Goal: Task Accomplishment & Management: Manage account settings

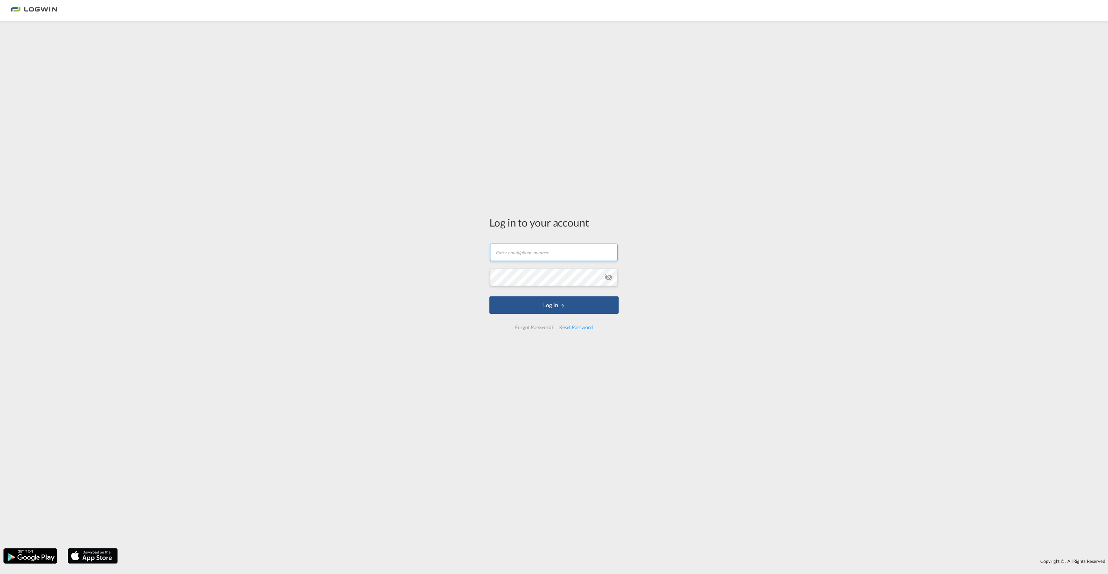
click at [530, 254] on input "text" at bounding box center [553, 251] width 127 height 17
click at [524, 254] on input "text" at bounding box center [553, 251] width 127 height 17
paste input "[PERSON_NAME][EMAIL_ADDRESS][PERSON_NAME][DOMAIN_NAME]"
type input "[PERSON_NAME][EMAIL_ADDRESS][DOMAIN_NAME]"
click at [552, 255] on input "[PERSON_NAME][EMAIL_ADDRESS][DOMAIN_NAME]" at bounding box center [553, 251] width 127 height 17
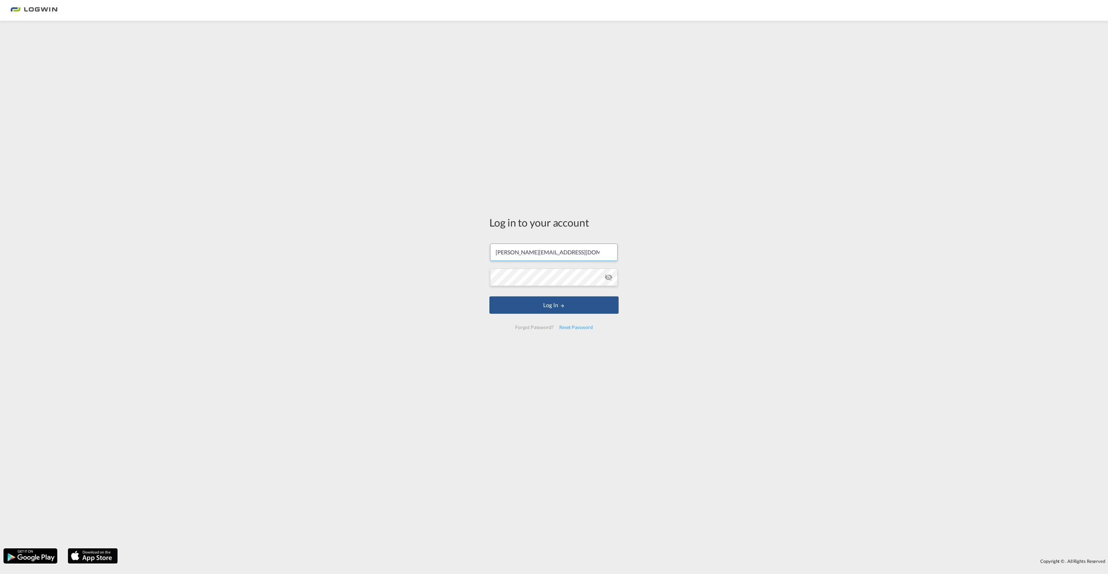
drag, startPoint x: 603, startPoint y: 254, endPoint x: 385, endPoint y: 242, distance: 218.4
click at [385, 243] on div "Log in to your account [PERSON_NAME][EMAIL_ADDRESS][DOMAIN_NAME] Log In Forgot …" at bounding box center [554, 284] width 1108 height 520
click at [373, 244] on div "Log in to your account Email field is required Log In Forgot Password? Reset Pa…" at bounding box center [554, 284] width 1108 height 520
click at [567, 241] on md-input-container "Email field is required" at bounding box center [553, 251] width 129 height 25
click at [565, 245] on input "text" at bounding box center [553, 248] width 127 height 17
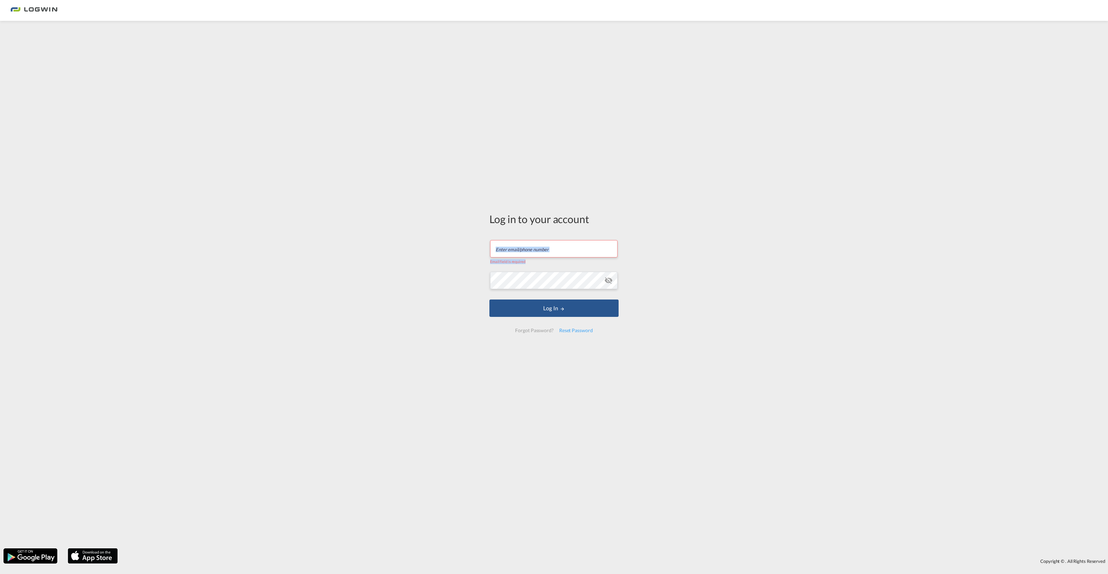
click at [565, 246] on input "text" at bounding box center [553, 248] width 127 height 17
paste input "[PERSON_NAME][EMAIL_ADDRESS][PERSON_NAME][DOMAIN_NAME]"
type input "[PERSON_NAME][EMAIL_ADDRESS][PERSON_NAME][DOMAIN_NAME]"
click at [567, 306] on button "Log In" at bounding box center [553, 304] width 129 height 17
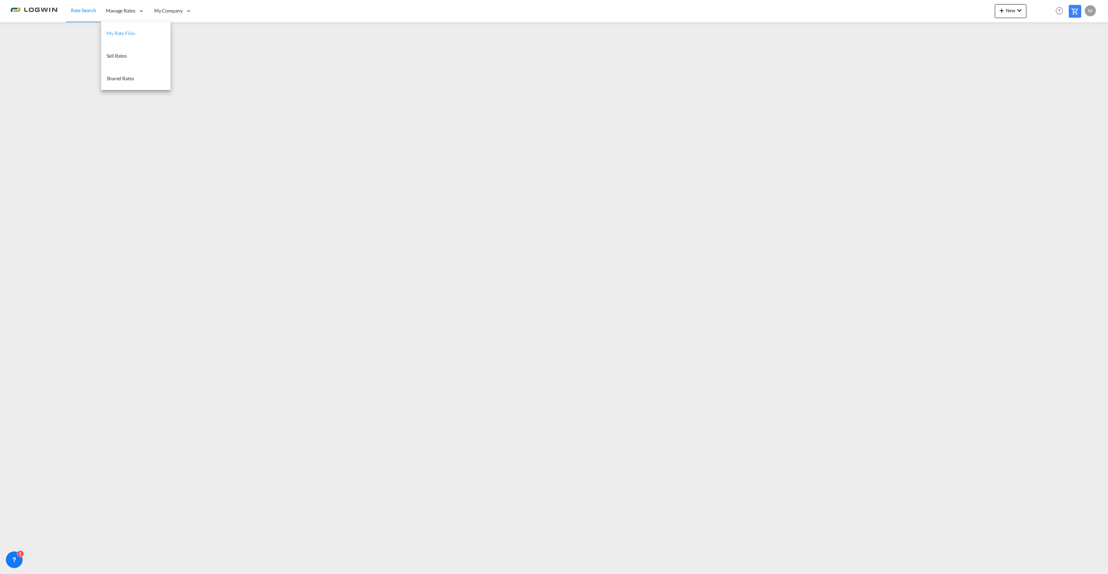
click at [124, 32] on span "My Rate Files" at bounding box center [121, 33] width 28 height 6
click at [1088, 9] on div "M" at bounding box center [1089, 10] width 11 height 11
click at [1079, 54] on button "Logout" at bounding box center [1081, 53] width 45 height 14
